Goal: Task Accomplishment & Management: Use online tool/utility

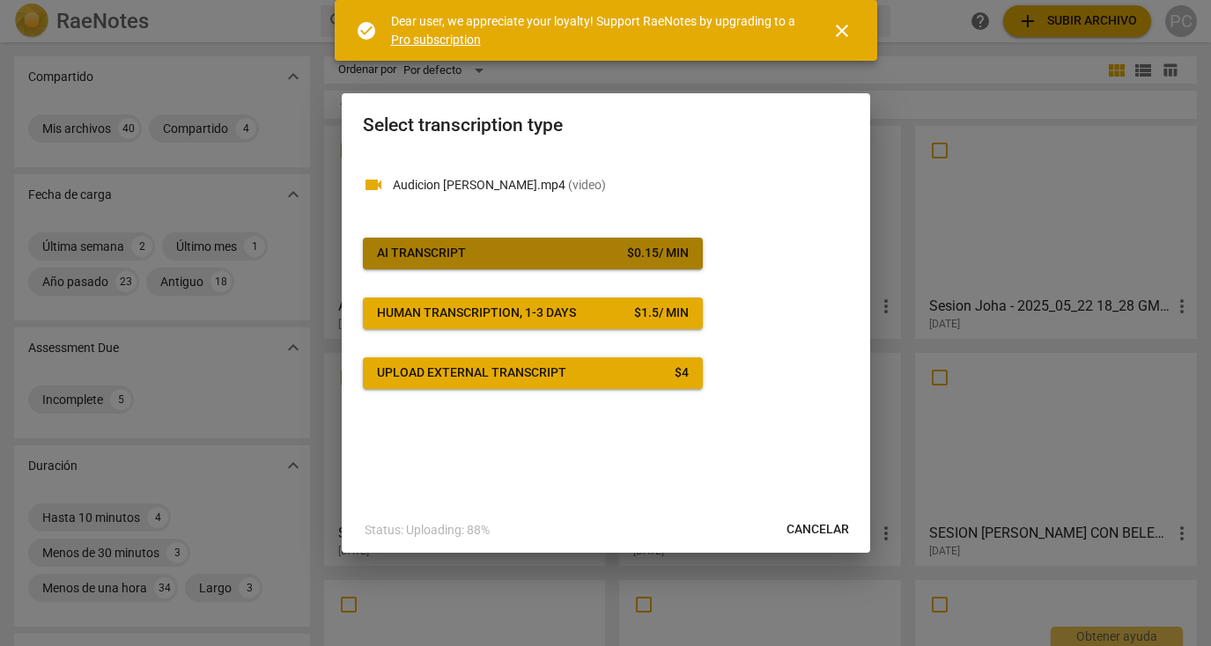
click at [629, 261] on div "$ 0.15 / min" at bounding box center [658, 254] width 62 height 18
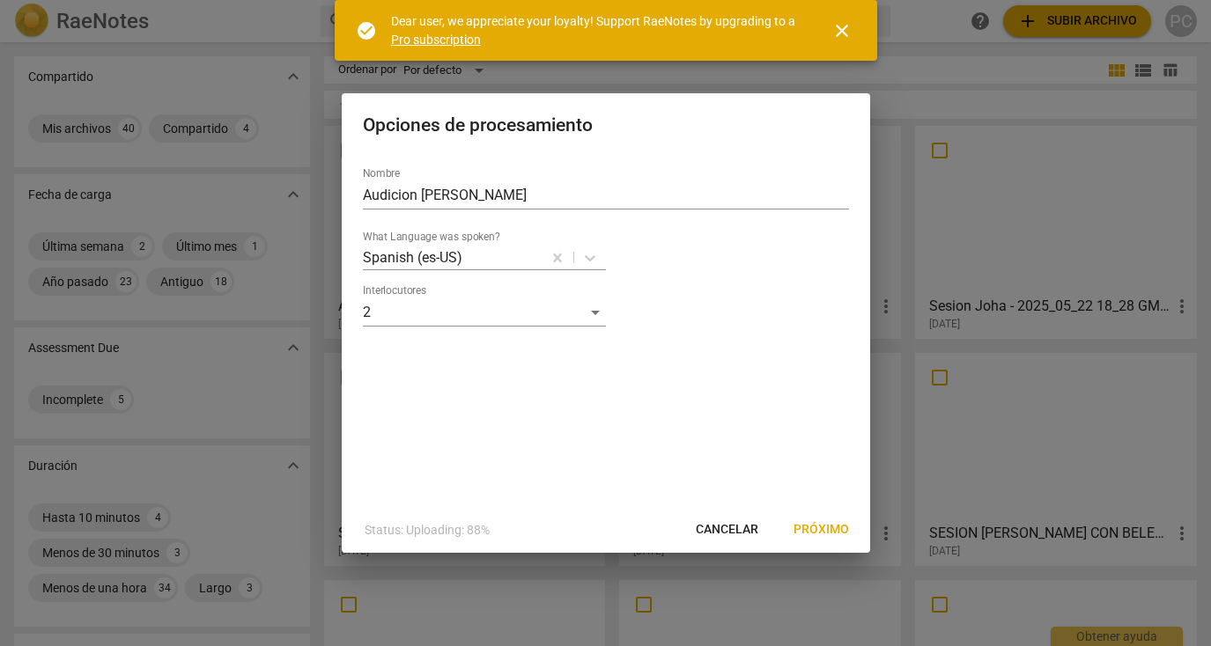
click at [830, 528] on span "Próximo" at bounding box center [820, 530] width 55 height 18
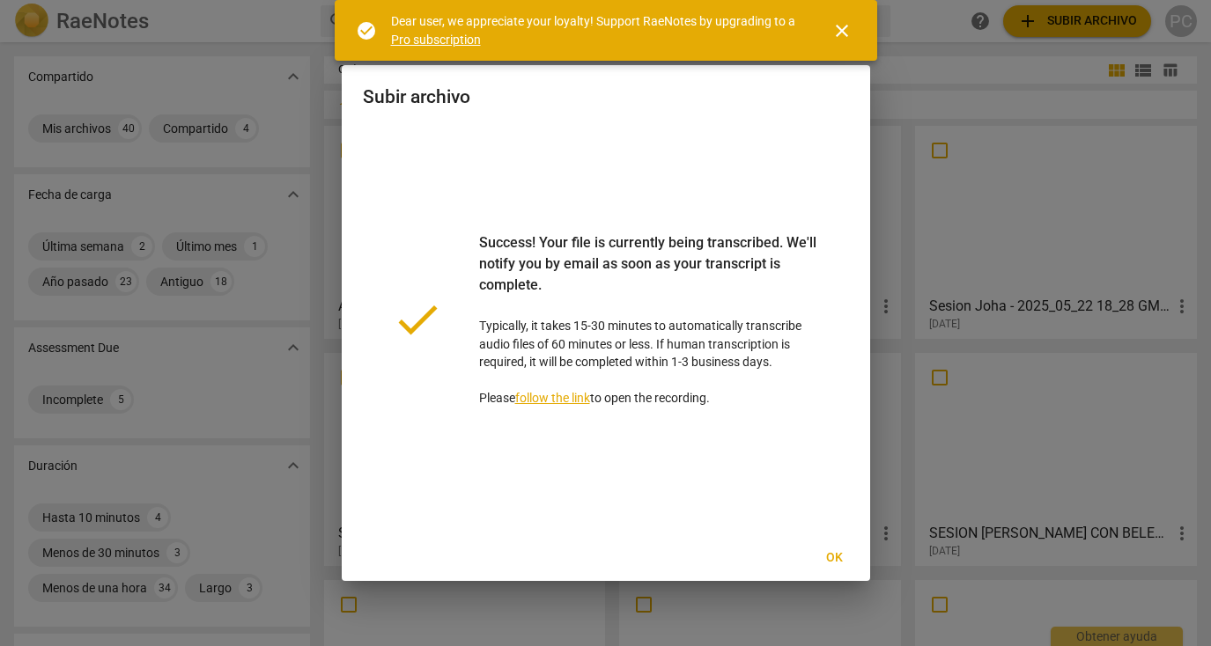
drag, startPoint x: 833, startPoint y: 554, endPoint x: 705, endPoint y: 519, distance: 132.4
click at [705, 519] on div "Subir archivo done Success! Your file is currently being transcribed. We'll not…" at bounding box center [606, 323] width 528 height 517
click at [836, 554] on span "Ok" at bounding box center [835, 558] width 28 height 18
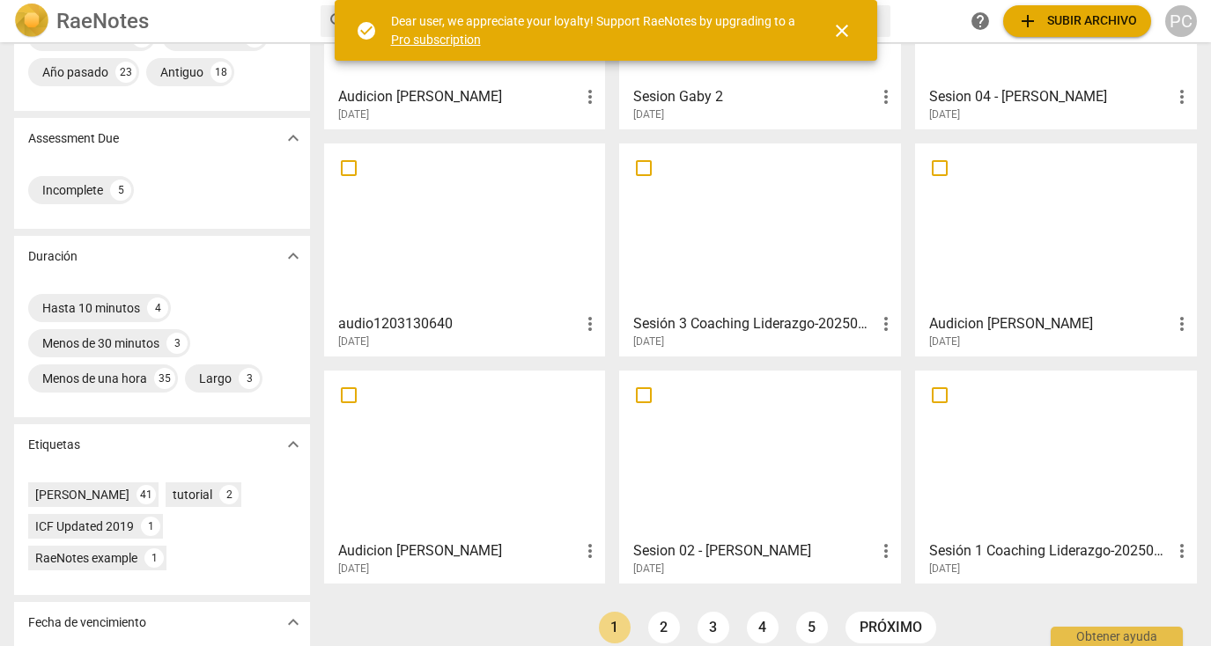
scroll to position [210, 0]
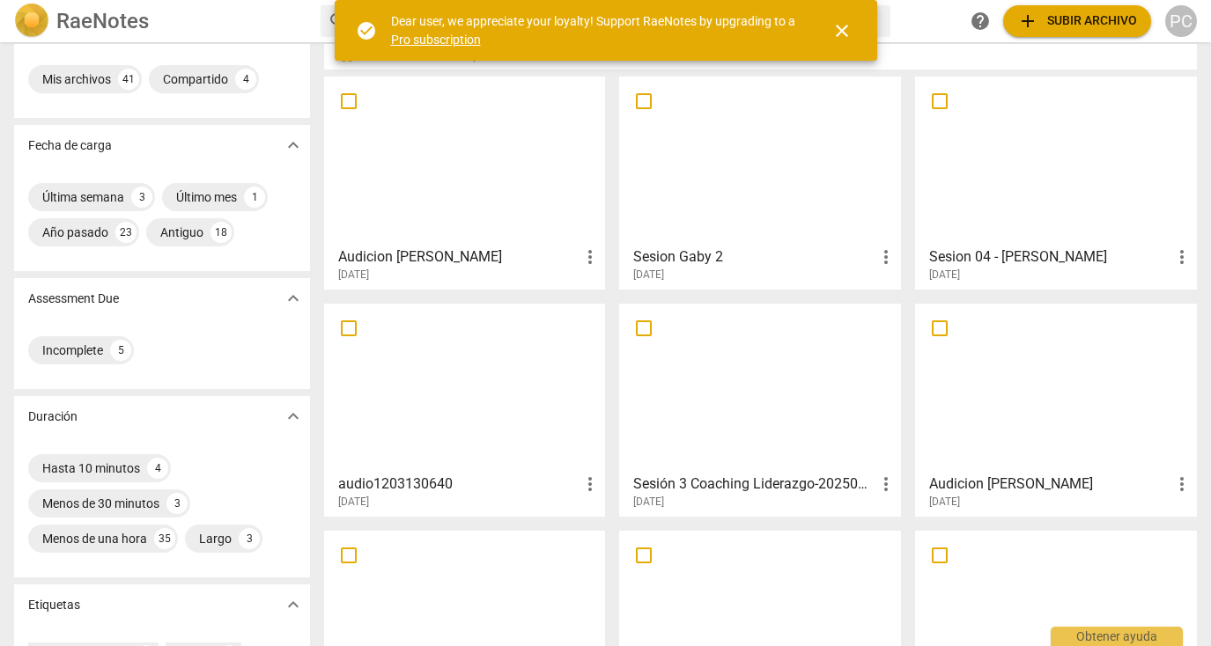
scroll to position [53, 0]
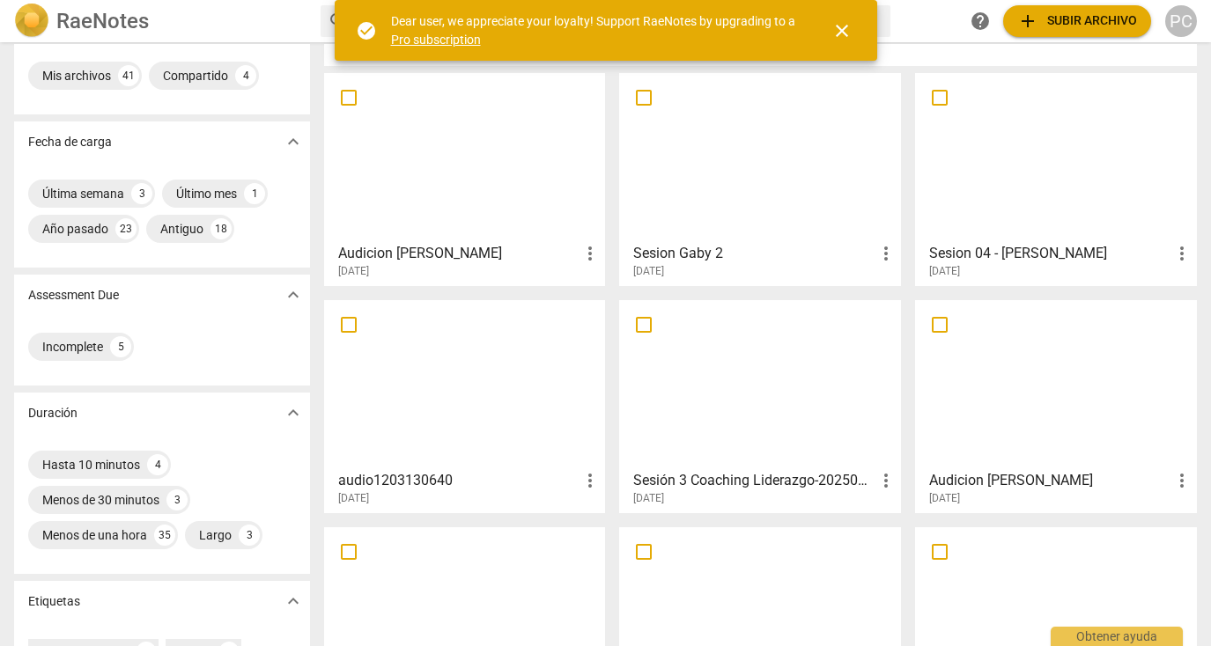
click at [1032, 388] on div at bounding box center [1055, 384] width 269 height 156
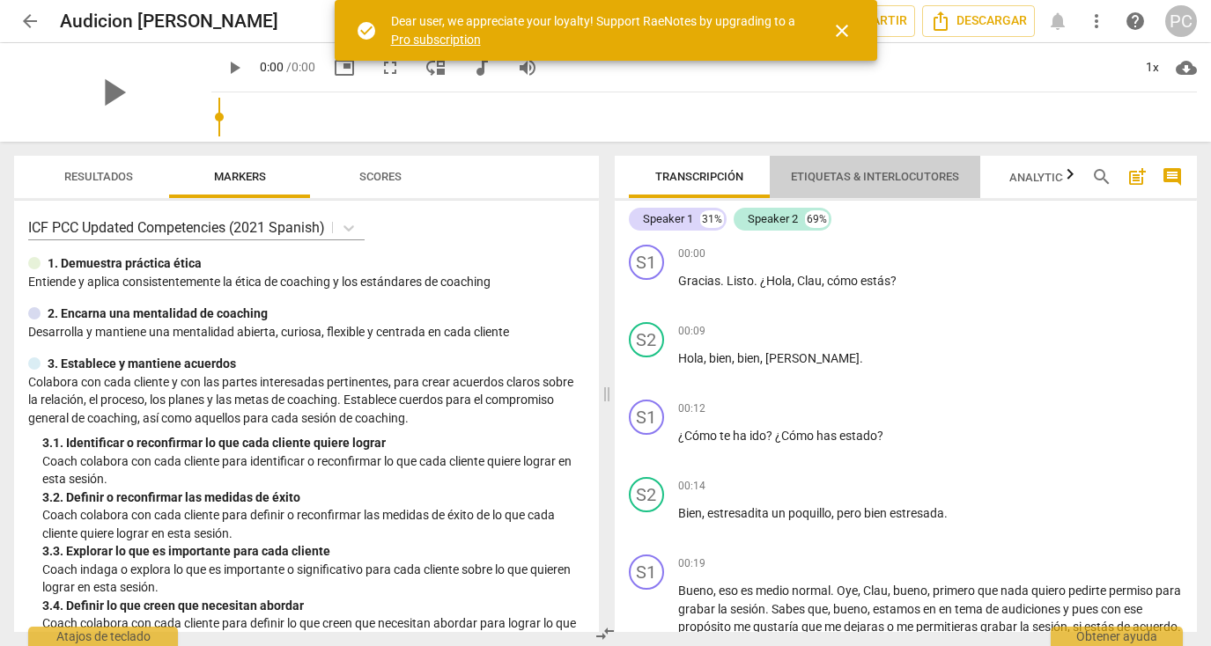
click at [894, 178] on span "Etiquetas & Interlocutores" at bounding box center [875, 176] width 168 height 13
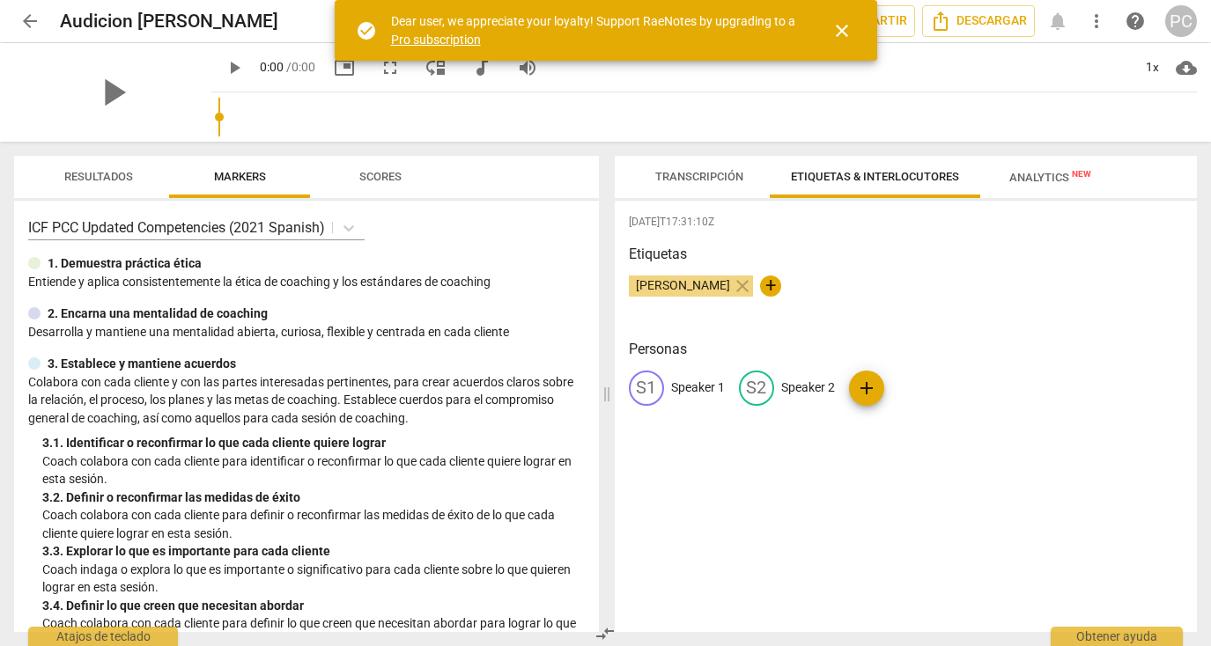
click at [700, 386] on p "Speaker 1" at bounding box center [698, 388] width 54 height 18
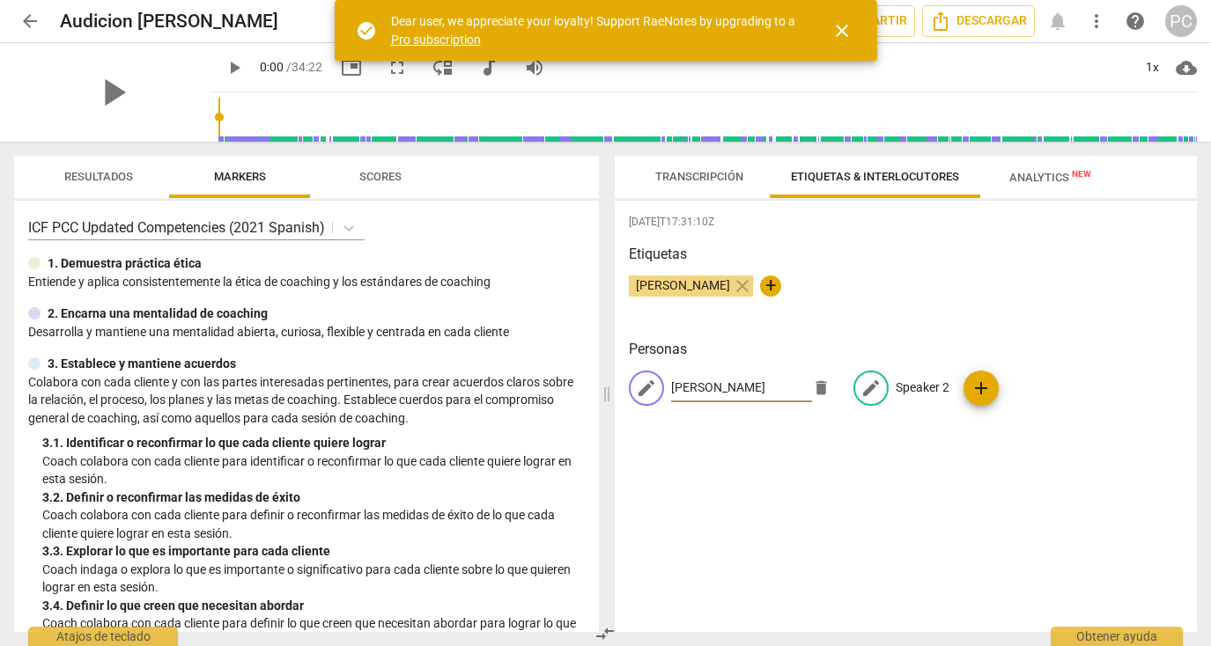
type input "[PERSON_NAME]"
click at [917, 390] on p "Speaker 2" at bounding box center [922, 388] width 54 height 18
type input "[PERSON_NAME]"
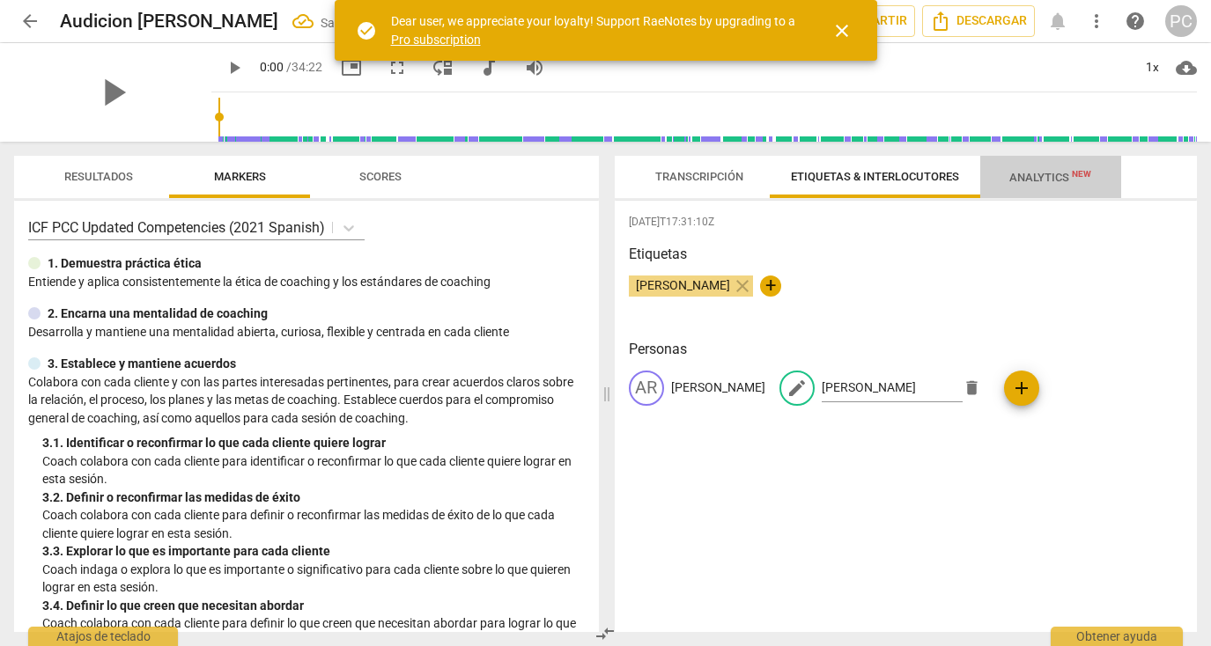
click at [1050, 173] on span "Analytics New" at bounding box center [1050, 177] width 82 height 13
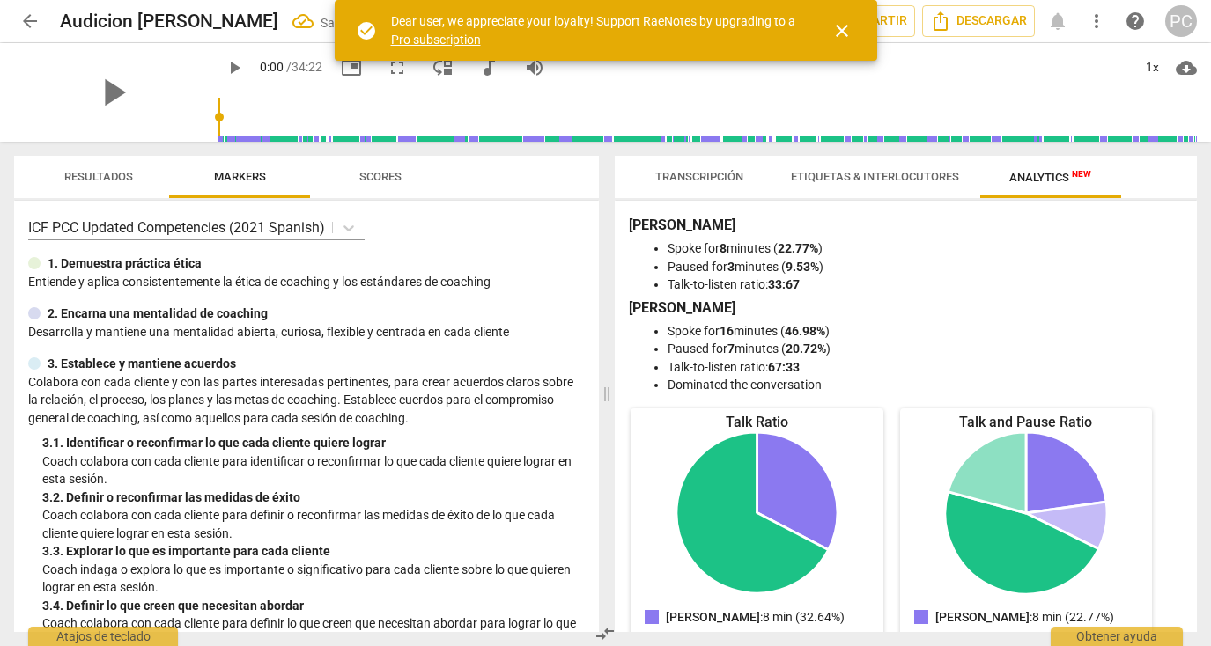
click at [774, 238] on div "[PERSON_NAME] for 8 minutes ( 22.77% ) Paused for 3 minutes ( 9.53% ) Talk-to-l…" at bounding box center [906, 305] width 555 height 180
click at [651, 235] on h3 "[PERSON_NAME]" at bounding box center [906, 225] width 555 height 21
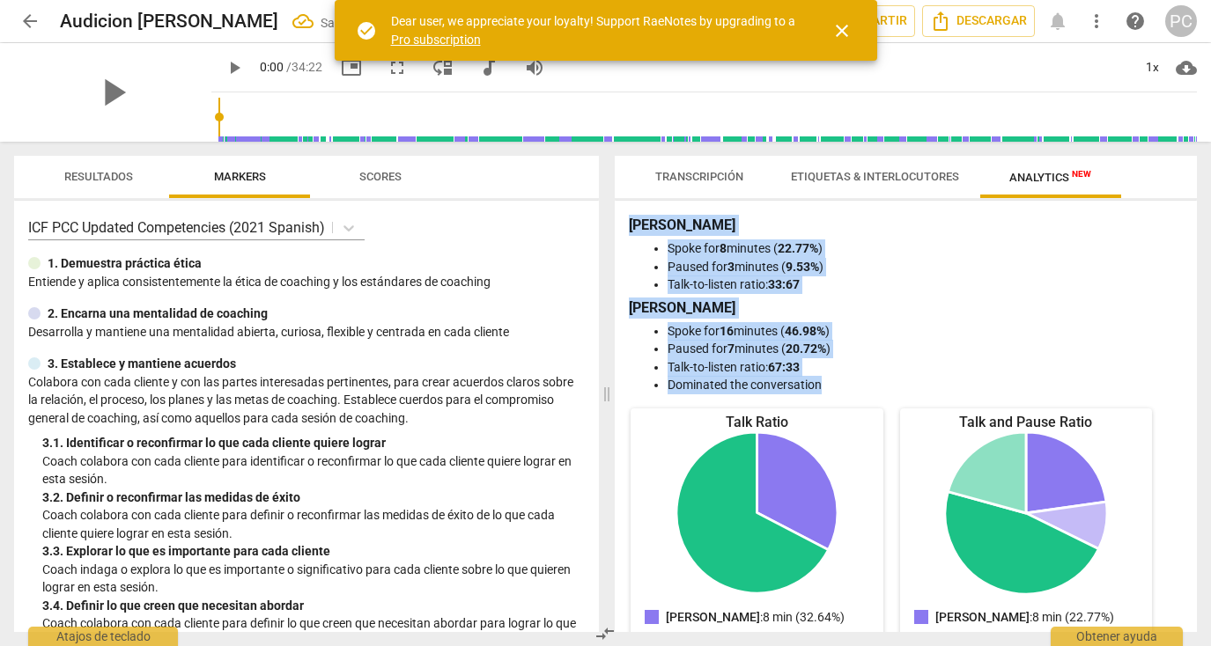
drag, startPoint x: 629, startPoint y: 225, endPoint x: 846, endPoint y: 390, distance: 273.3
click at [846, 390] on div "[PERSON_NAME] for 8 minutes ( 22.77% ) Paused for 3 minutes ( 9.53% ) Talk-to-l…" at bounding box center [906, 305] width 555 height 180
copy div "[PERSON_NAME] for 8 minutes ( 22.77% ) Paused for 3 minutes ( 9.53% ) Talk-to-l…"
click at [863, 176] on span "Etiquetas & Interlocutores" at bounding box center [875, 176] width 168 height 13
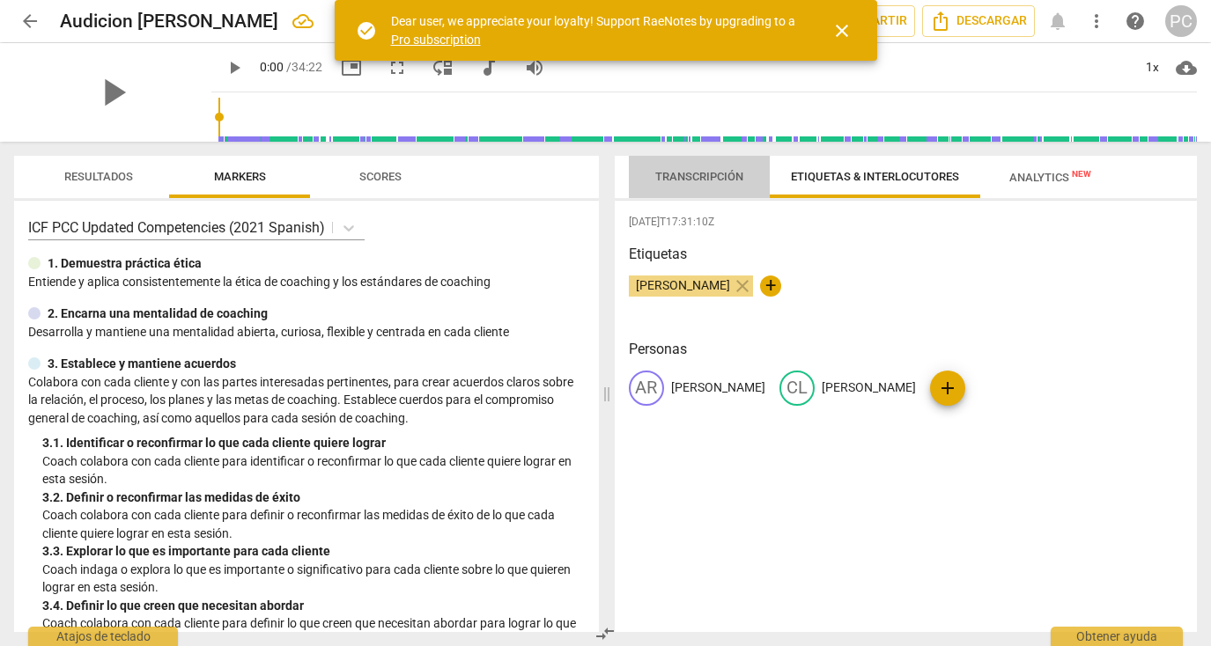
click at [727, 179] on span "Transcripción" at bounding box center [699, 176] width 88 height 13
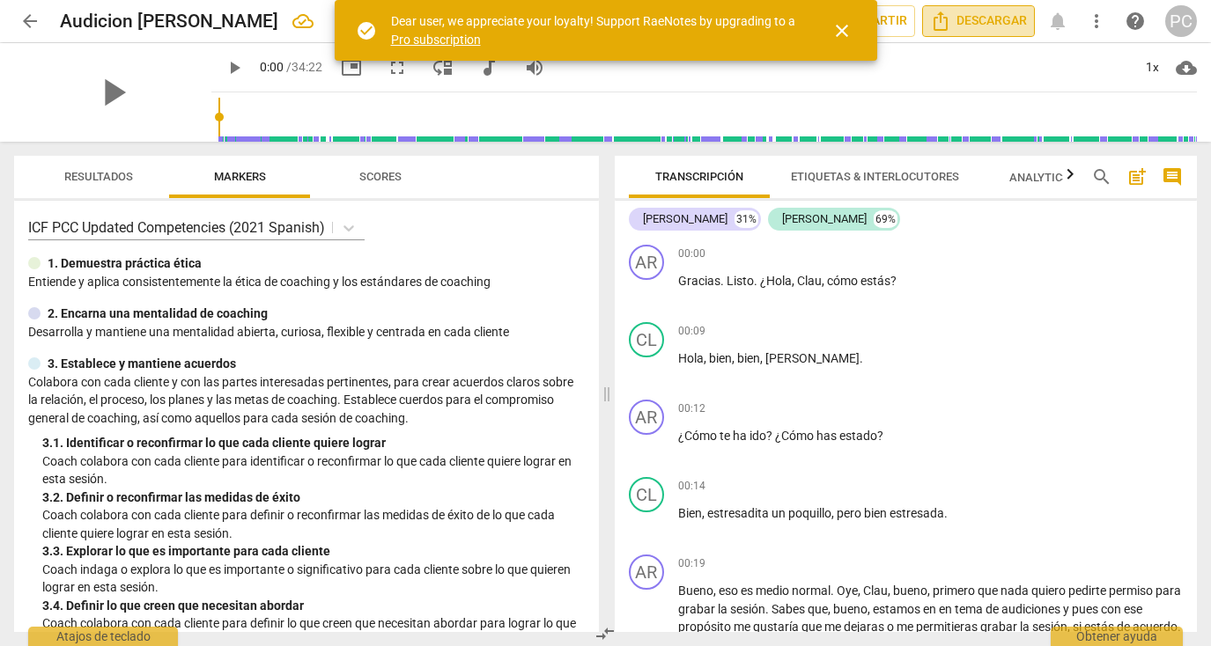
click at [1005, 27] on span "Descargar" at bounding box center [978, 21] width 97 height 21
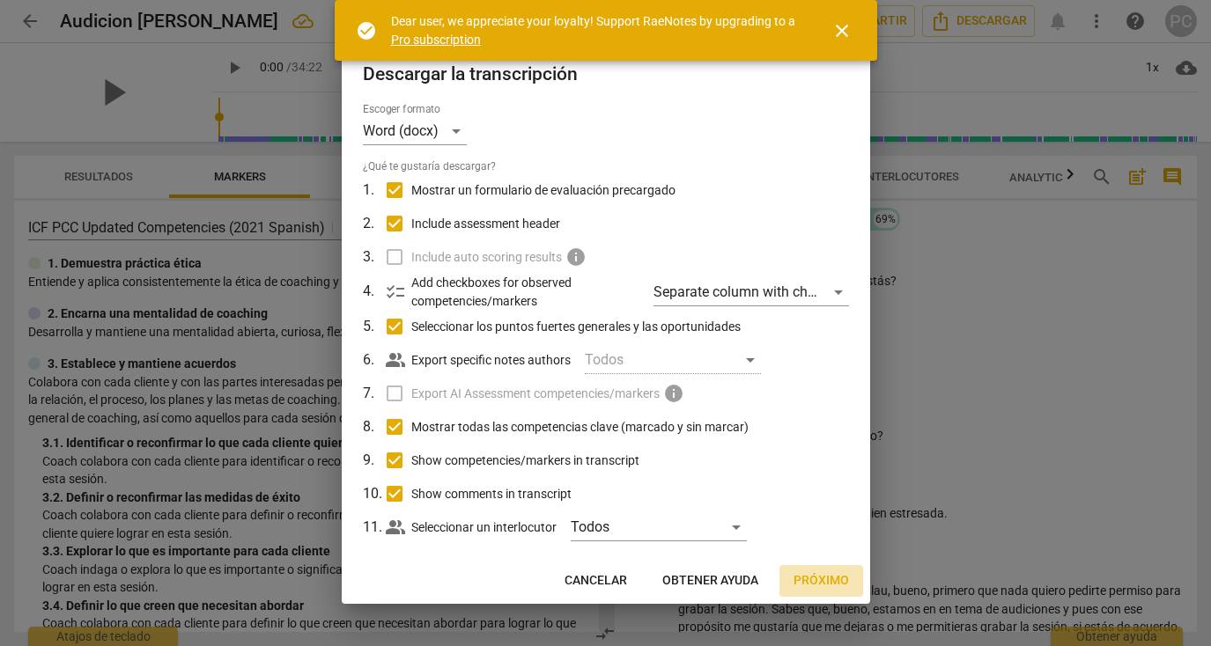
click at [820, 575] on span "Próximo" at bounding box center [820, 581] width 55 height 18
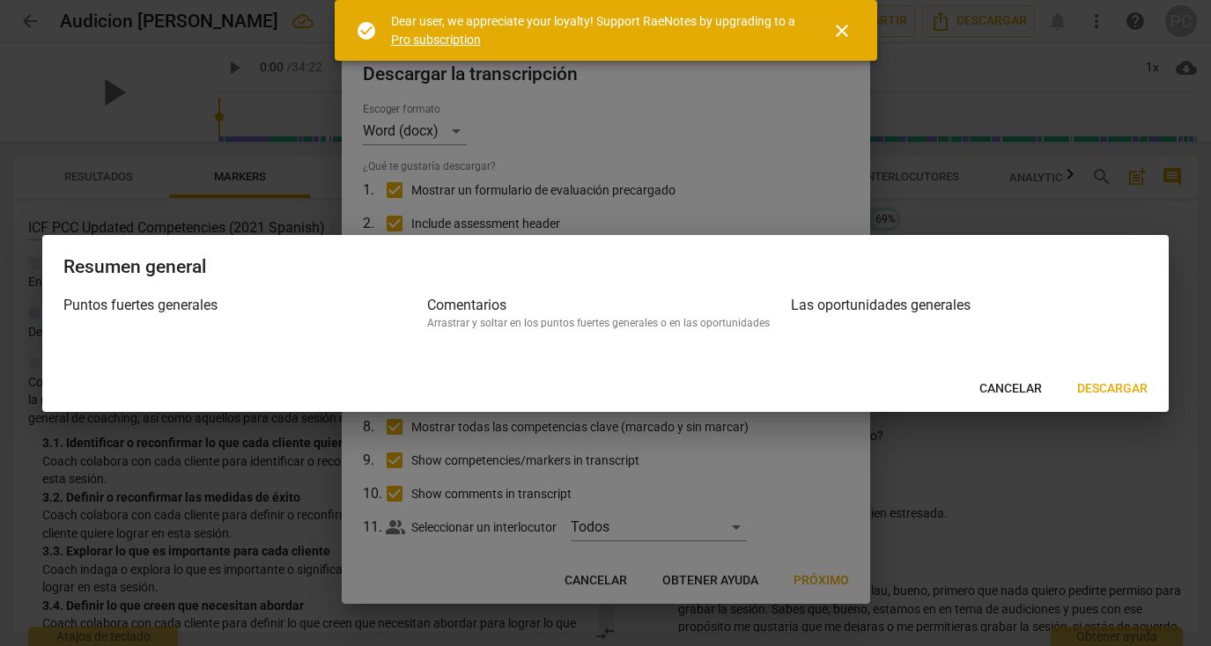
click at [1096, 394] on span "Descargar" at bounding box center [1112, 389] width 70 height 18
